Goal: Task Accomplishment & Management: Manage account settings

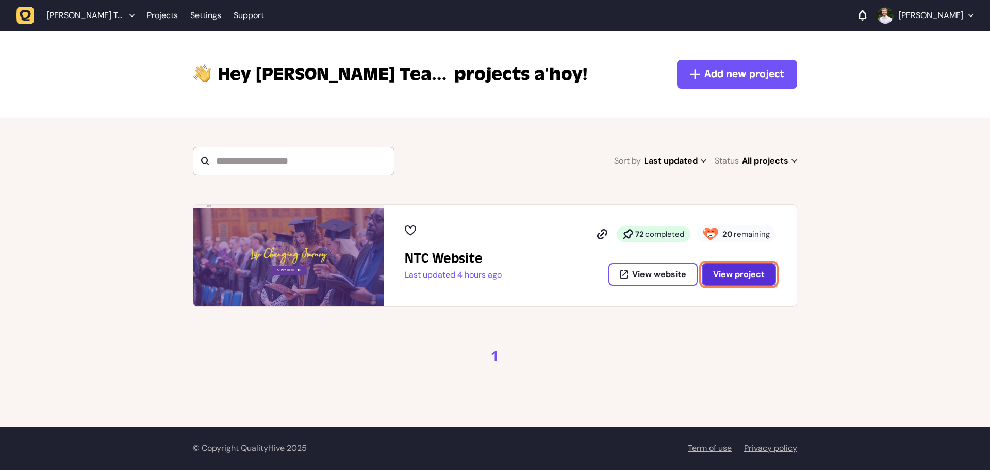
click at [732, 276] on span "View project" at bounding box center [739, 274] width 52 height 11
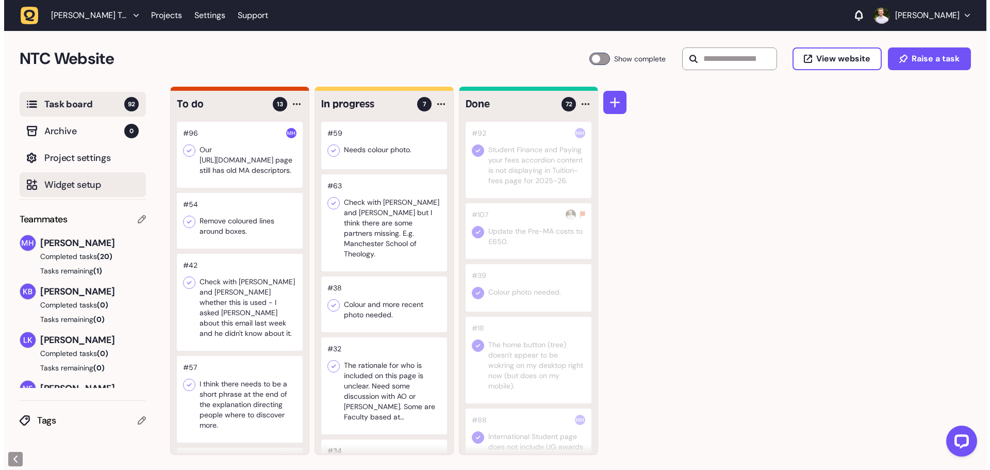
scroll to position [1, 0]
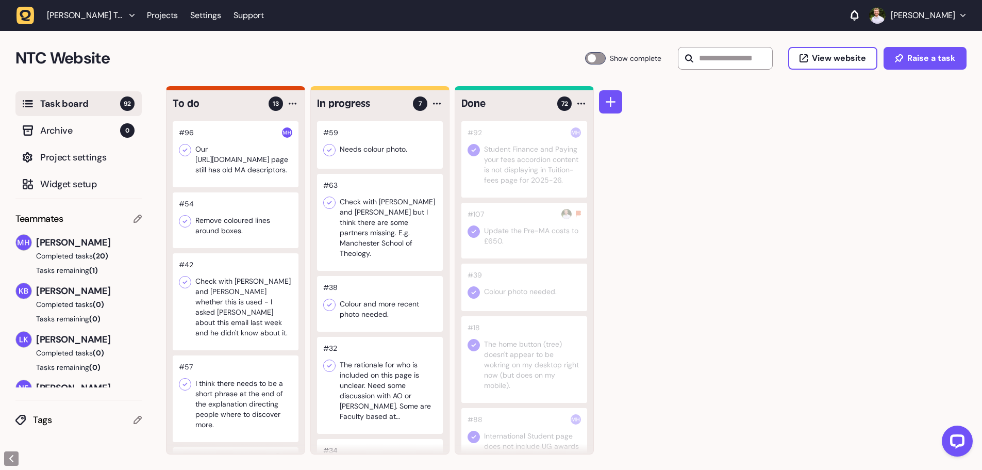
click at [103, 8] on li "[PERSON_NAME] Team" at bounding box center [91, 15] width 100 height 19
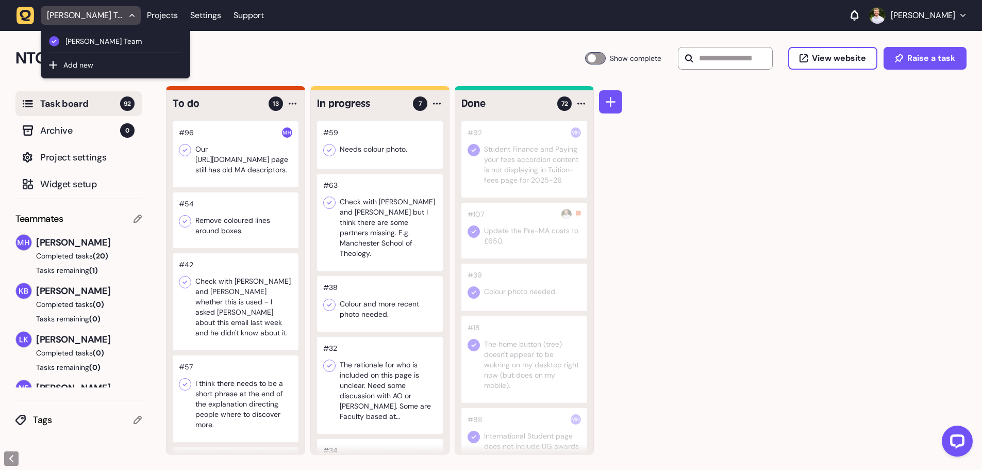
click at [103, 8] on li "[PERSON_NAME] Team" at bounding box center [91, 15] width 100 height 19
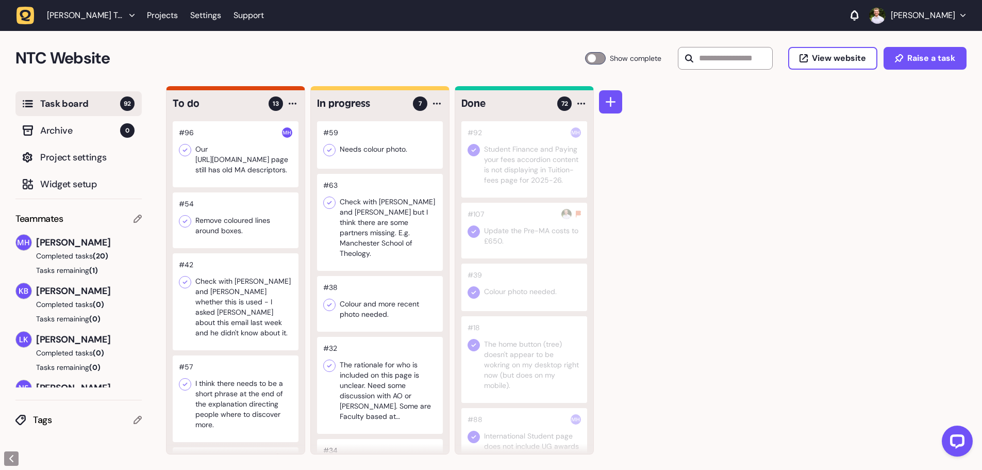
click at [886, 19] on button "[PERSON_NAME]" at bounding box center [917, 15] width 96 height 17
click at [711, 31] on div "NTC Website Task Board 92 Show complete View website Raise a task" at bounding box center [491, 58] width 982 height 56
click at [195, 12] on link "Settings" at bounding box center [205, 15] width 31 height 19
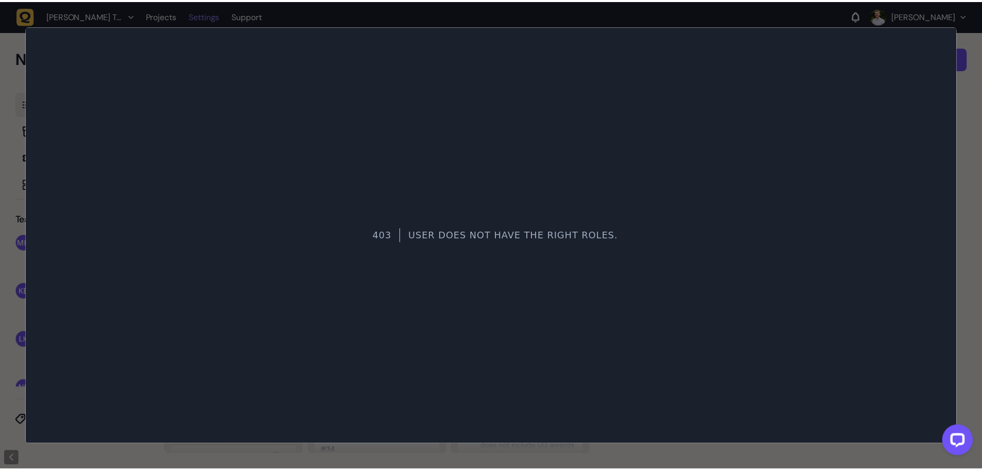
scroll to position [0, 0]
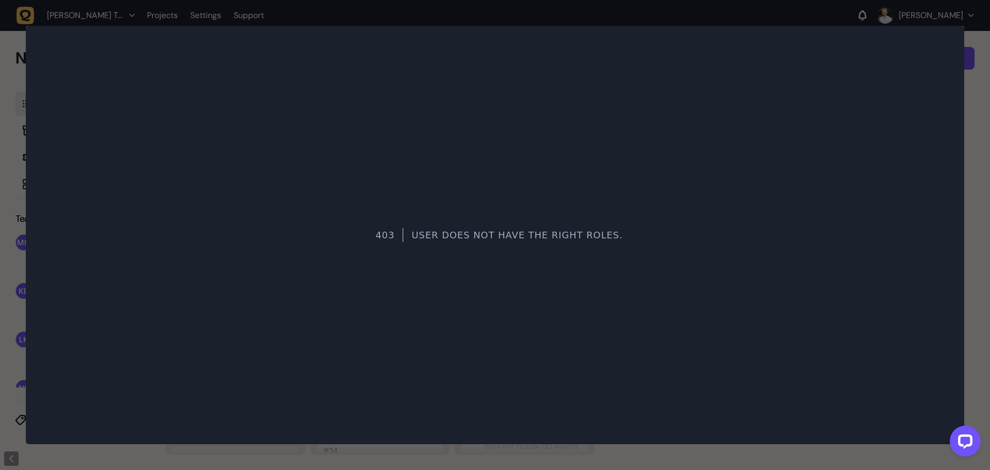
click at [976, 166] on div at bounding box center [495, 235] width 990 height 470
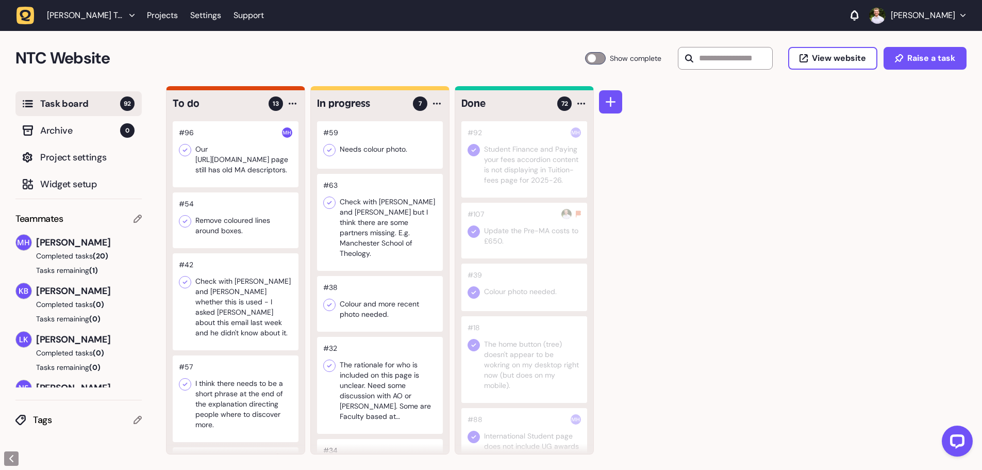
click at [77, 257] on button "Completed tasks (20)" at bounding box center [74, 256] width 118 height 10
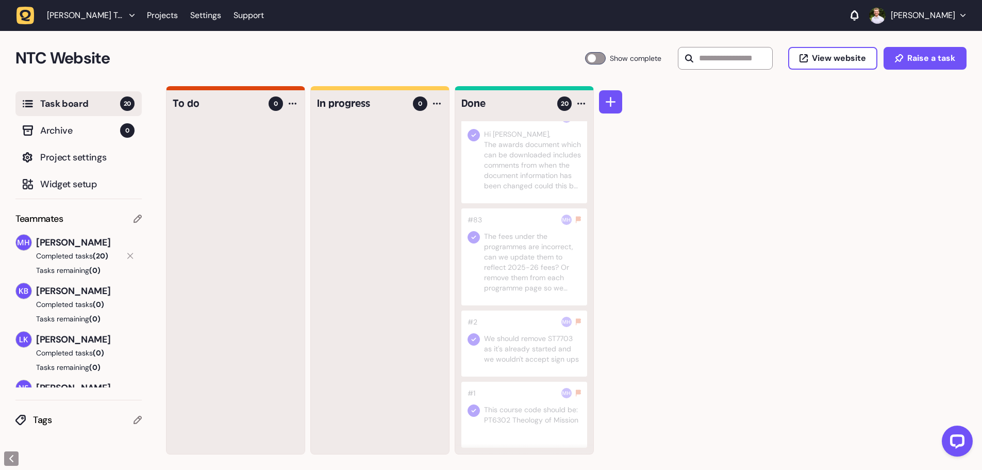
click at [128, 256] on icon at bounding box center [130, 256] width 6 height 6
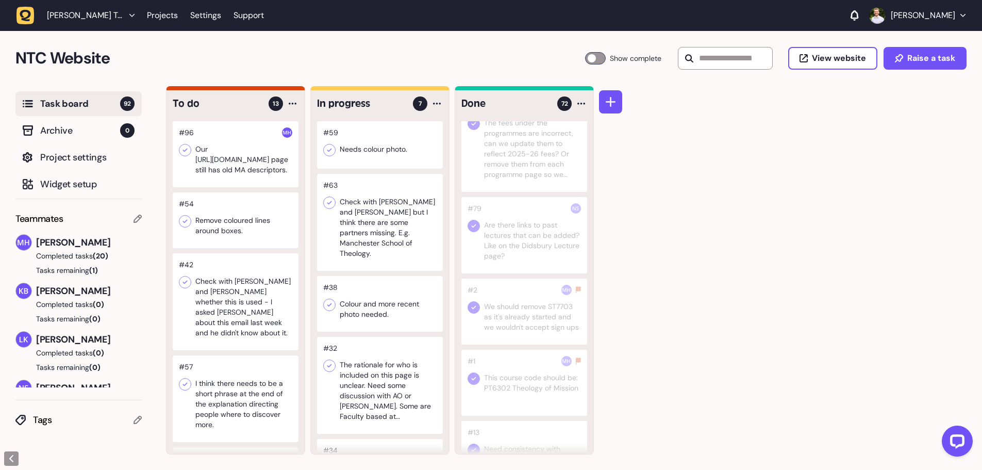
scroll to position [82, 0]
